Goal: Information Seeking & Learning: Learn about a topic

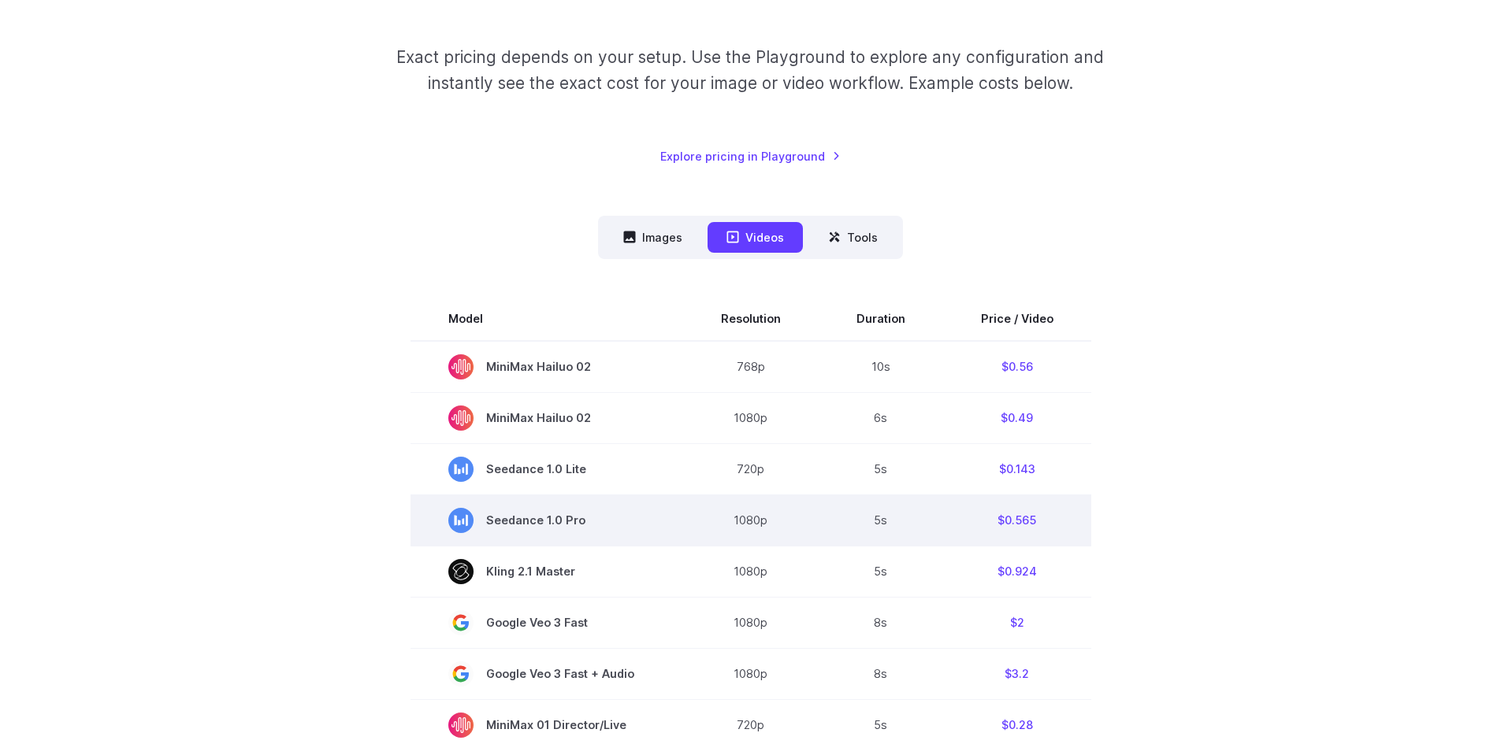
click at [1025, 523] on td "$0.565" at bounding box center [1017, 520] width 148 height 51
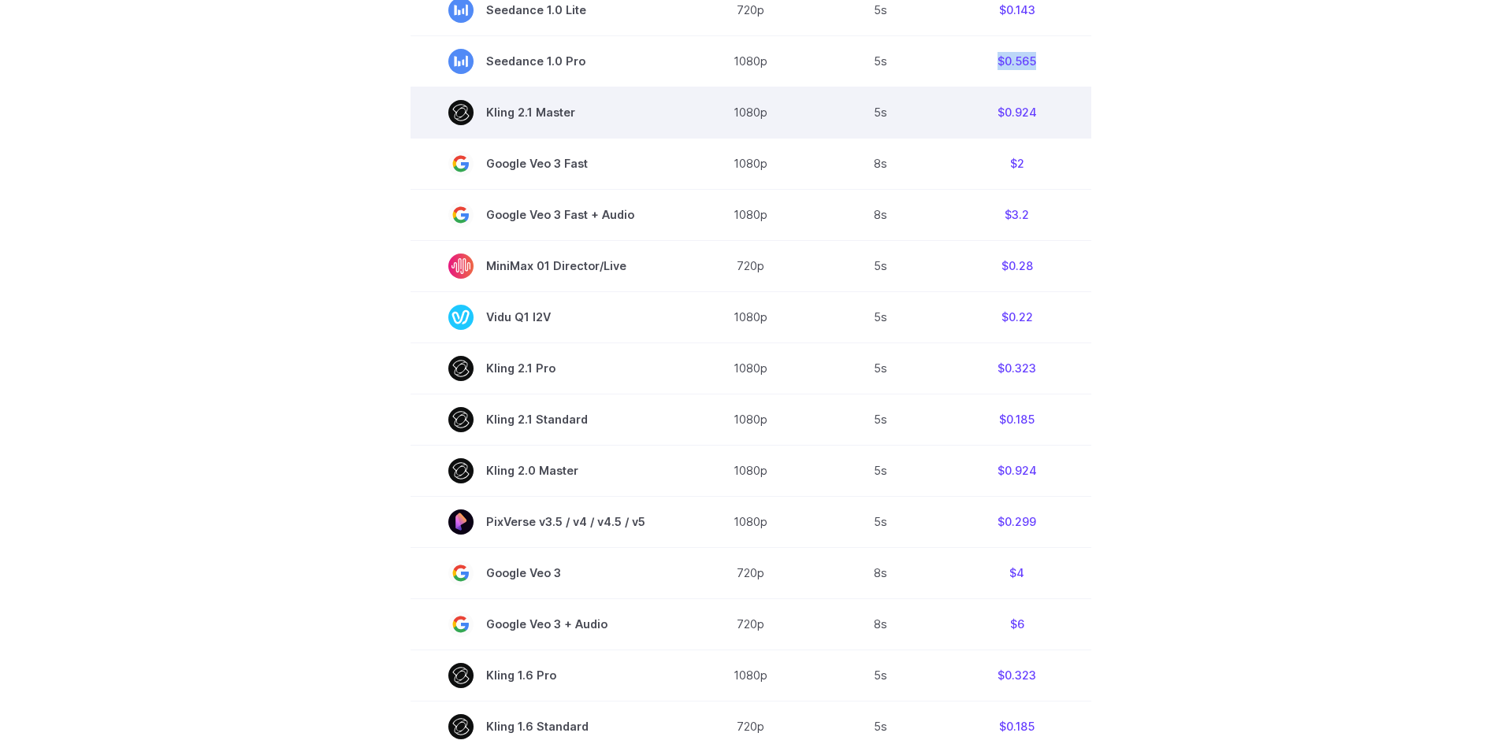
scroll to position [709, 0]
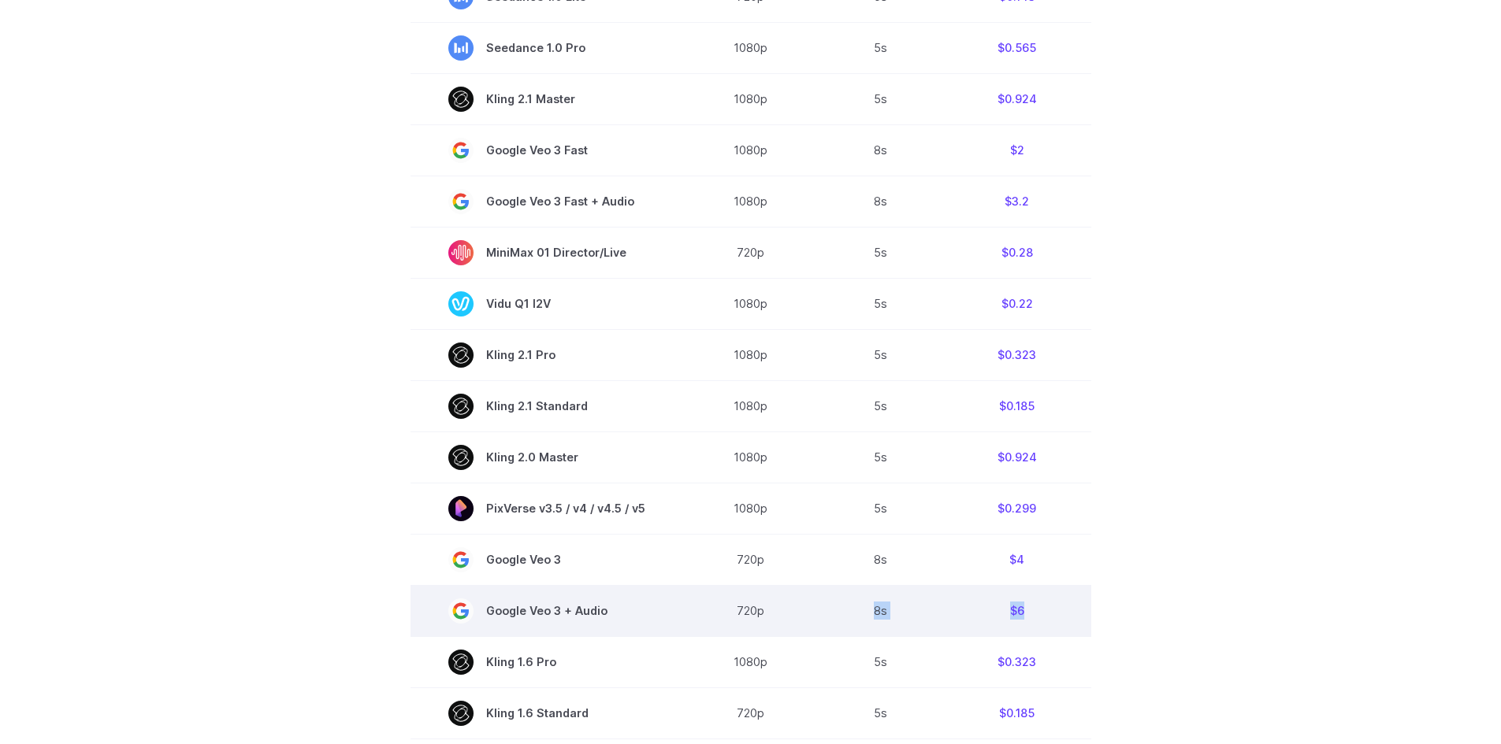
drag, startPoint x: 874, startPoint y: 613, endPoint x: 1039, endPoint y: 606, distance: 165.6
click at [1039, 606] on tr "Google Veo 3 + Audio 720p 8s $6" at bounding box center [750, 610] width 681 height 51
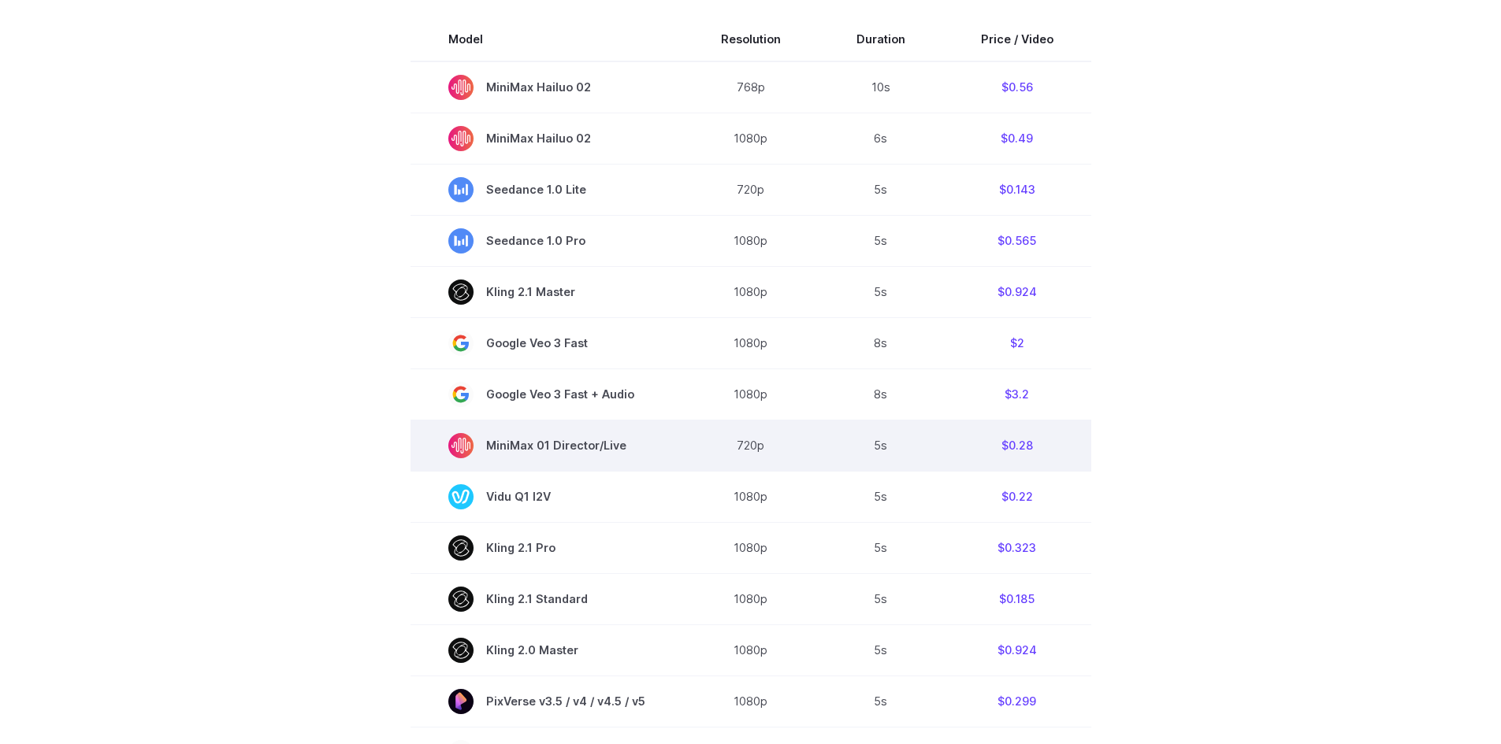
scroll to position [473, 0]
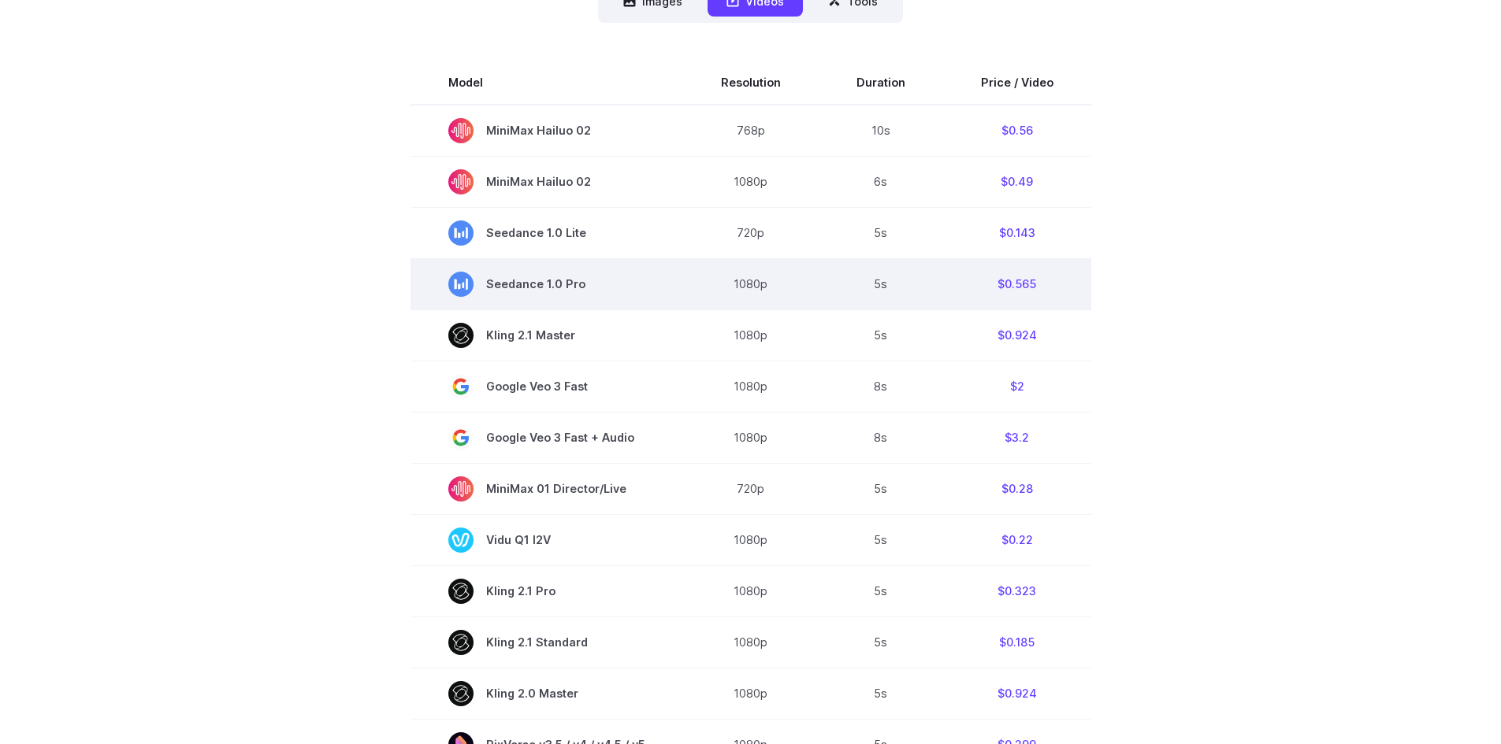
click at [553, 292] on span "Seedance 1.0 Pro" at bounding box center [546, 284] width 197 height 25
copy tr "Seedance 1.0 Pro"
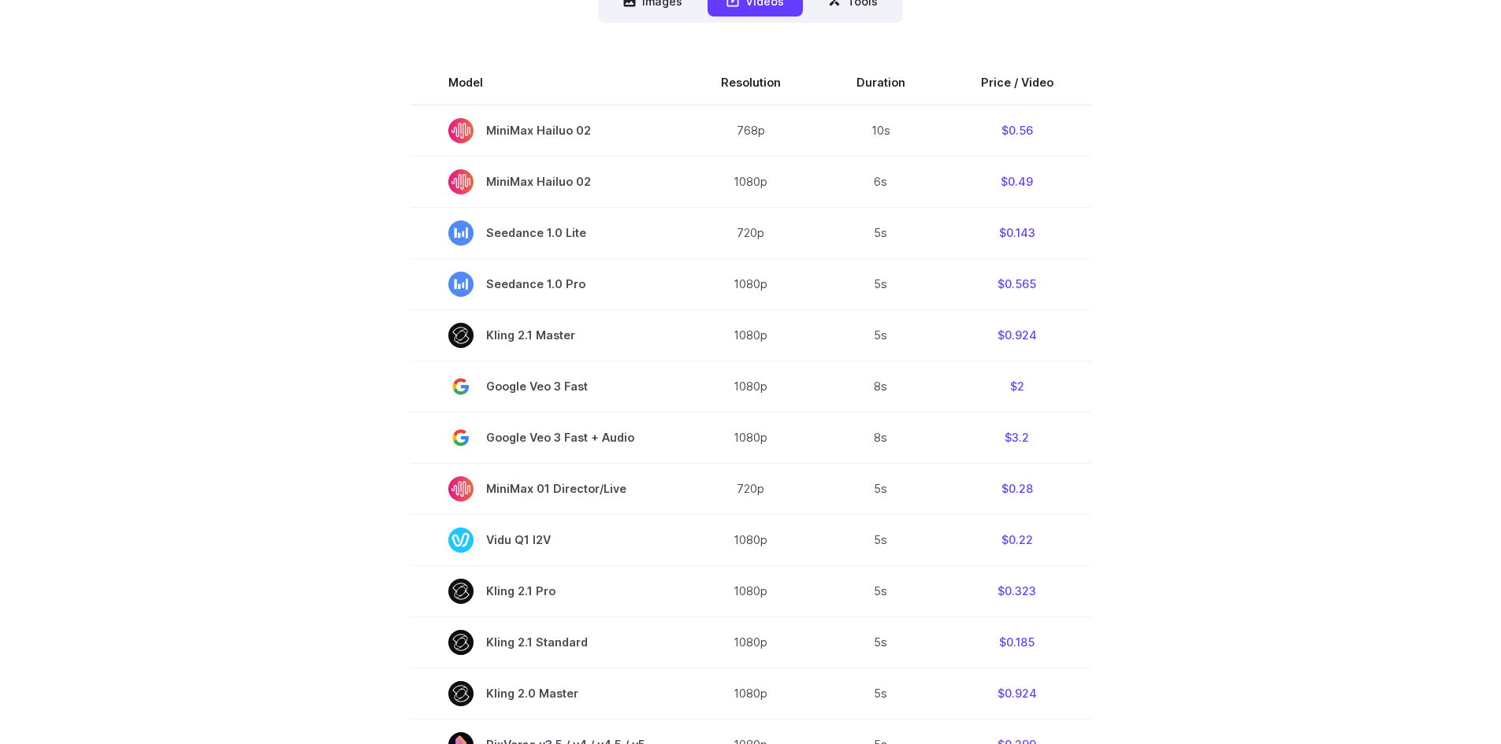
click at [1245, 297] on section "Model Resolution Duration Price / Video MiniMax Hailuo 02 768p 10s $0.56 MiniMa…" at bounding box center [750, 595] width 1097 height 1068
